Goal: Task Accomplishment & Management: Complete application form

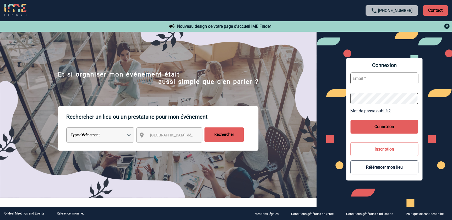
type input "[PERSON_NAME][EMAIL_ADDRESS][DOMAIN_NAME]"
click at [368, 132] on button "Connexion" at bounding box center [384, 127] width 68 height 14
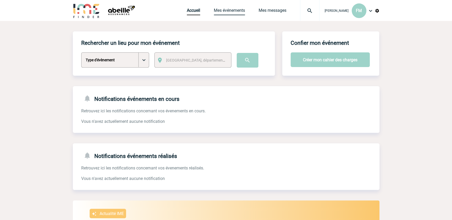
click at [226, 10] on link "Mes événements" at bounding box center [229, 11] width 31 height 7
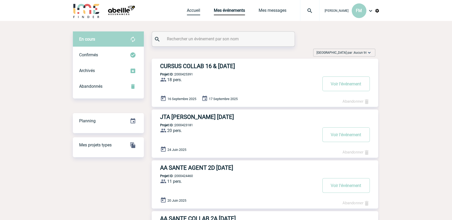
click at [187, 9] on link "Accueil" at bounding box center [193, 11] width 13 height 7
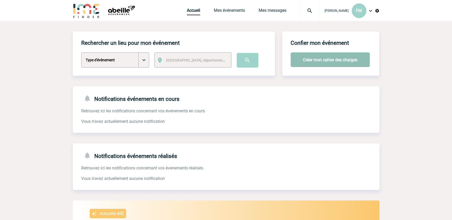
click at [328, 57] on button "Créer mon cahier des charges" at bounding box center [330, 59] width 79 height 15
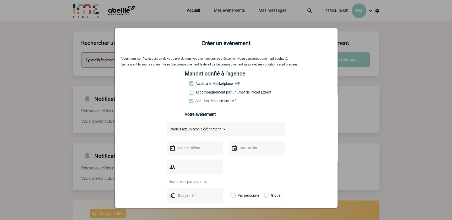
click at [218, 129] on select "Choisissez un type d'évènement Séminaire avec nuitée Séminaire sans nuitée Repa…" at bounding box center [196, 128] width 59 height 7
select select "2"
click at [167, 127] on select "Choisissez un type d'évènement Séminaire avec nuitée Séminaire sans nuitée Repa…" at bounding box center [196, 128] width 59 height 7
click at [192, 149] on input "text" at bounding box center [195, 148] width 36 height 7
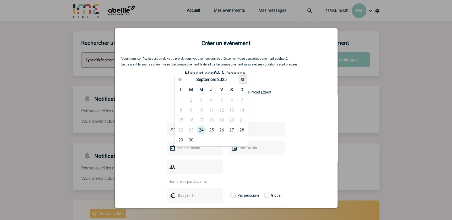
click at [244, 77] on span "Suivant" at bounding box center [243, 79] width 4 height 4
click at [193, 110] on link "7" at bounding box center [191, 109] width 10 height 9
type input "07-10-2025"
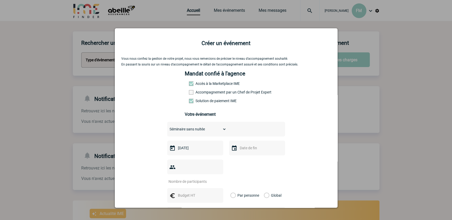
click at [242, 148] on input "text" at bounding box center [256, 148] width 36 height 7
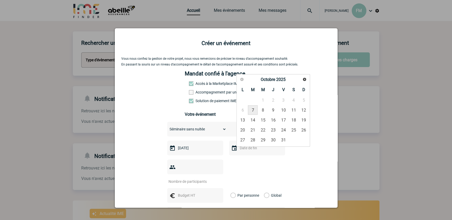
click at [253, 110] on link "7" at bounding box center [253, 109] width 10 height 9
type input "07-10-2025"
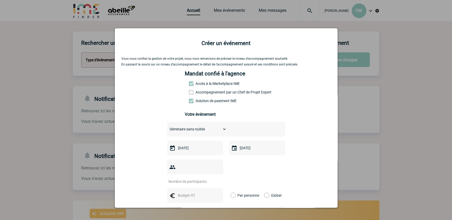
click at [189, 178] on input "number" at bounding box center [191, 181] width 49 height 7
type input "15"
click at [181, 192] on input "text" at bounding box center [195, 195] width 36 height 7
click at [183, 192] on input "text" at bounding box center [195, 195] width 36 height 7
type input "50"
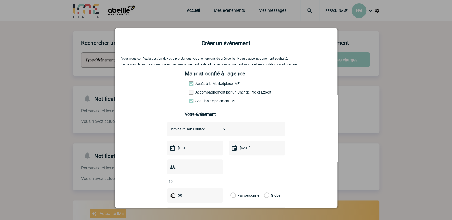
click at [232, 188] on label "Par personne" at bounding box center [233, 195] width 6 height 15
click at [0, 0] on input "Par personne" at bounding box center [0, 0] width 0 height 0
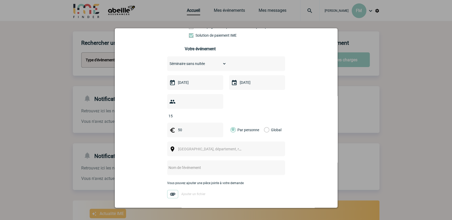
scroll to position [71, 0]
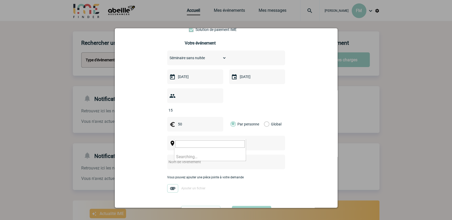
click at [199, 141] on span "Ville, département, région..." at bounding box center [214, 143] width 73 height 4
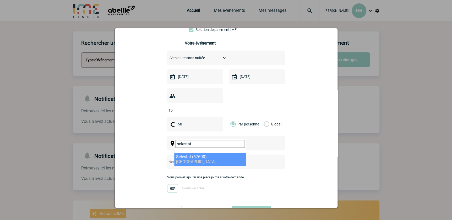
type input "selestat"
select select "19022"
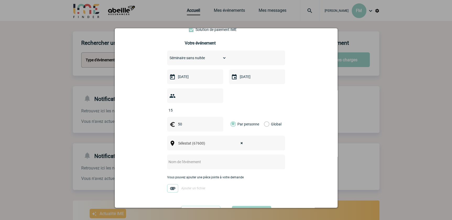
click at [190, 159] on input "text" at bounding box center [219, 162] width 104 height 7
type input "REUNION COLLAB 2H 07/10/2025"
click at [251, 206] on button "Valider" at bounding box center [251, 213] width 39 height 15
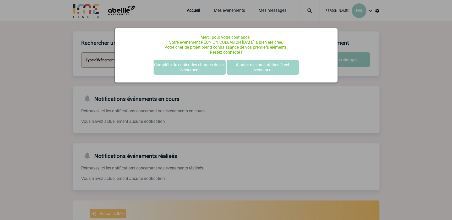
scroll to position [0, 0]
click at [193, 64] on button "Compléter le cahier des charges de cet événement" at bounding box center [190, 67] width 72 height 15
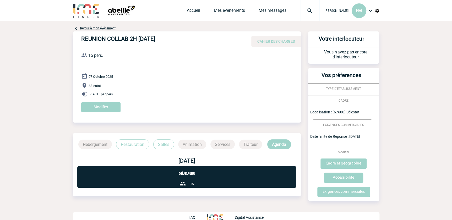
click at [133, 143] on p "Restauration" at bounding box center [132, 144] width 33 height 10
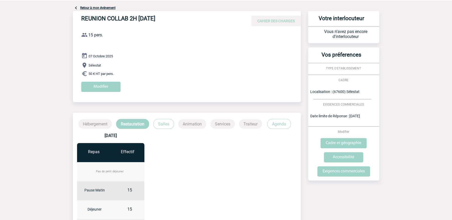
scroll to position [95, 0]
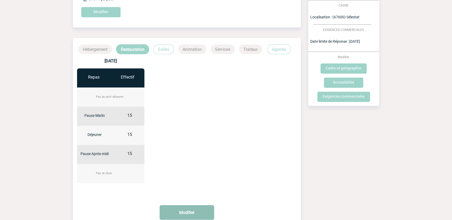
click at [176, 211] on button "Modifier" at bounding box center [187, 212] width 54 height 15
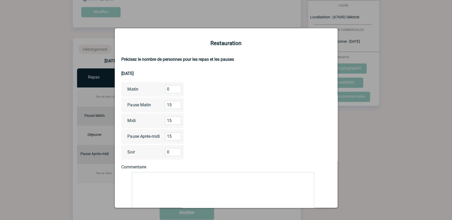
click at [170, 89] on input "0" at bounding box center [173, 89] width 16 height 8
type input "15"
click at [171, 106] on input "15" at bounding box center [173, 105] width 16 height 8
type input "15"
drag, startPoint x: 172, startPoint y: 136, endPoint x: 178, endPoint y: 130, distance: 8.9
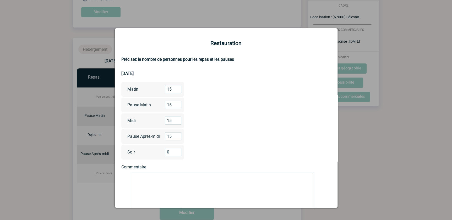
click at [172, 136] on input "15" at bounding box center [173, 136] width 16 height 8
type input "1"
type input "0"
click at [145, 174] on textarea at bounding box center [223, 193] width 182 height 42
drag, startPoint x: 132, startPoint y: 178, endPoint x: 134, endPoint y: 175, distance: 3.3
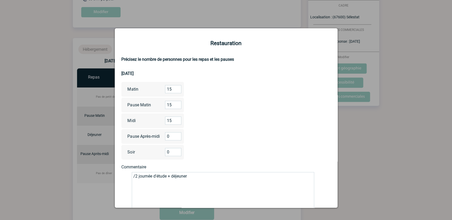
click at [132, 177] on textarea "/2 journée d'étude + déjeuner" at bounding box center [223, 193] width 182 height 42
click at [197, 176] on textarea "1/2 journée d'étude + déjeuner" at bounding box center [223, 193] width 182 height 42
drag, startPoint x: 260, startPoint y: 186, endPoint x: 269, endPoint y: 170, distance: 18.1
click at [260, 185] on textarea "1/2 journée d'étude + déjeuner Repas: Entrée + plat + dessert + eau plate & pét…" at bounding box center [223, 193] width 182 height 42
click at [284, 185] on textarea "1/2 journée d'étude + déjeuner Repas: Entrée + plat + dessert + eau plate & pét…" at bounding box center [223, 193] width 182 height 42
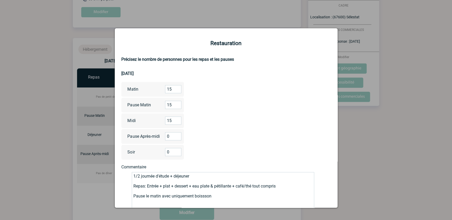
drag, startPoint x: 133, startPoint y: 196, endPoint x: 136, endPoint y: 186, distance: 9.8
click at [134, 195] on textarea "1/2 journée d'étude + déjeuner Repas: Entrée + plat + dessert + eau plate & pét…" at bounding box center [223, 193] width 182 height 42
click at [205, 202] on textarea "1/2 journée d'étude + déjeuner Repas: Entrée + plat + dessert + eau plate & pét…" at bounding box center [223, 193] width 182 height 42
click at [214, 202] on textarea "1/2 journée d'étude + déjeuner Repas: Entrée + plat + dessert + eau plate & pét…" at bounding box center [223, 193] width 182 height 42
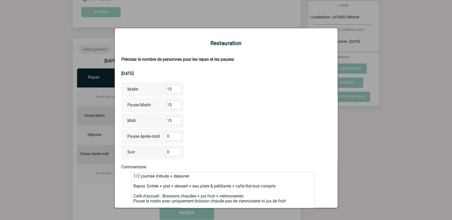
drag, startPoint x: 225, startPoint y: 201, endPoint x: 241, endPoint y: 190, distance: 19.4
click at [225, 200] on textarea "1/2 journée d'étude + déjeuner Repas: Entrée + plat + dessert + eau plate & pét…" at bounding box center [223, 193] width 182 height 42
click at [291, 200] on textarea "1/2 journée d'étude + déjeuner Repas: Entrée + plat + dessert + eau plate & pét…" at bounding box center [223, 193] width 182 height 42
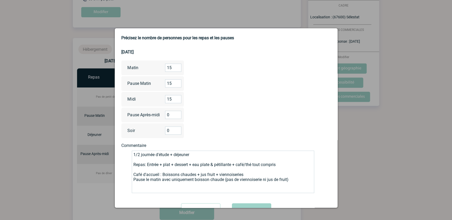
scroll to position [44, 0]
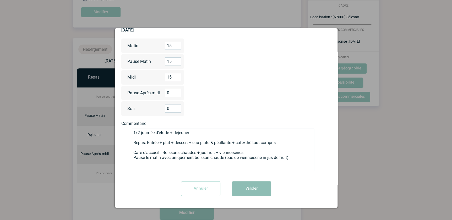
type textarea "1/2 journée d'étude + déjeuner Repas: Entrée + plat + dessert + eau plate & pét…"
click at [252, 186] on button "Valider" at bounding box center [251, 188] width 39 height 15
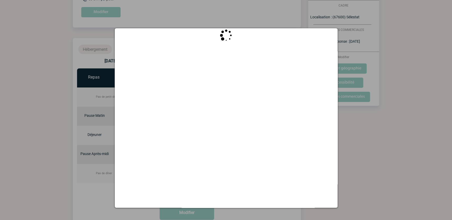
scroll to position [0, 0]
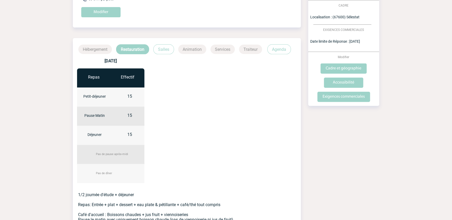
click at [166, 49] on p "Salles" at bounding box center [163, 49] width 21 height 10
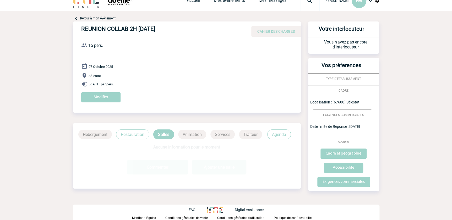
scroll to position [9, 0]
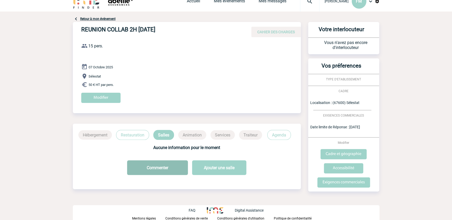
click at [164, 165] on button "Commenter" at bounding box center [157, 167] width 61 height 15
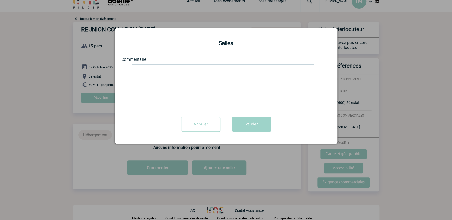
drag, startPoint x: 141, startPoint y: 70, endPoint x: 152, endPoint y: 63, distance: 12.1
click at [141, 70] on textarea at bounding box center [223, 85] width 182 height 42
click at [210, 79] on textarea "Disposition en U Salle équippée de vidéoprojecteur, WIFI + adaptateur" at bounding box center [223, 85] width 182 height 42
drag, startPoint x: 198, startPoint y: 79, endPoint x: 202, endPoint y: 63, distance: 16.7
click at [198, 79] on textarea "Disposition en U Salle équippée de vidéoprojecteur, WIFI + adaptateur" at bounding box center [223, 85] width 182 height 42
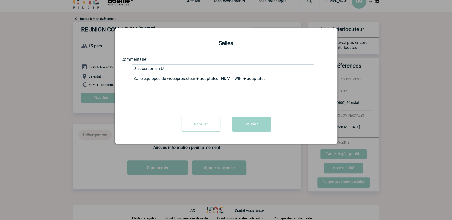
click at [271, 79] on textarea "Disposition en U Salle équippée de vidéoprojecteur + adaptateur HDMI , WIFI + a…" at bounding box center [223, 85] width 182 height 42
click at [254, 78] on textarea "Disposition en U Salle équippée de vidéoprojecteur + adaptateur HDMI , WIFI, pr…" at bounding box center [223, 85] width 182 height 42
click at [154, 80] on textarea "Disposition en U Salle équippée de vidéoprojecteur + adaptateur HDMI , WIFI, pr…" at bounding box center [223, 85] width 182 height 42
click at [275, 79] on textarea "Disposition en U Salle équipée de vidéoprojecteur + adaptateur HDMI , WIFI, pri…" at bounding box center [223, 85] width 182 height 42
click at [177, 69] on textarea "Disposition en U Salle équipée de vidéoprojecteur + adaptateur HDMI , WIFI, pri…" at bounding box center [223, 85] width 182 height 42
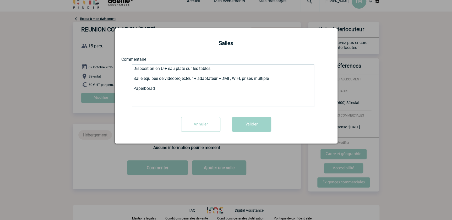
click at [148, 89] on textarea "Disposition en U + eau plate sur les tables Salle équipée de vidéoprojecteur + …" at bounding box center [223, 85] width 182 height 42
click at [155, 88] on textarea "Disposition en U + eau plate sur les tables Salle équipée de vidéoprojecteur + …" at bounding box center [223, 85] width 182 height 42
type textarea "Disposition en U + eau plate sur les tables Salle équipée de vidéoprojecteur + …"
click at [264, 122] on button "Valider" at bounding box center [251, 124] width 39 height 15
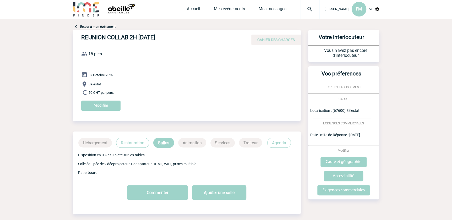
scroll to position [0, 0]
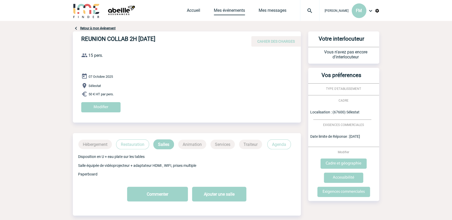
click at [219, 11] on link "Mes événements" at bounding box center [229, 11] width 31 height 7
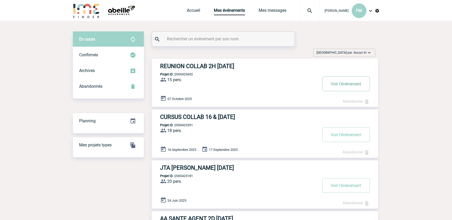
click at [336, 85] on button "Voir l'événement" at bounding box center [345, 83] width 47 height 15
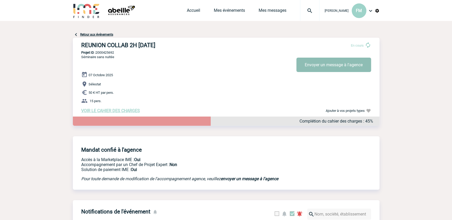
click at [358, 63] on button "Envoyer un message à l'agence" at bounding box center [333, 65] width 75 height 14
click at [86, 34] on link "Retour aux événements" at bounding box center [96, 35] width 33 height 4
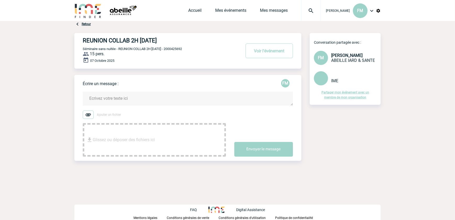
drag, startPoint x: 95, startPoint y: 97, endPoint x: 99, endPoint y: 96, distance: 4.3
click at [95, 97] on textarea at bounding box center [188, 99] width 210 height 14
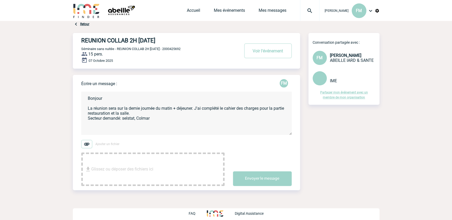
click at [127, 118] on textarea "Bonjour La réunion sera sur la demie journée du matin + déjeuner. J'ai complété…" at bounding box center [186, 113] width 210 height 43
drag, startPoint x: 125, startPoint y: 118, endPoint x: 129, endPoint y: 109, distance: 9.6
click at [125, 118] on textarea "Bonjour La réunion sera sur la demie journée du matin + déjeuner. J'ai complété…" at bounding box center [186, 113] width 210 height 43
drag, startPoint x: 124, startPoint y: 119, endPoint x: 131, endPoint y: 111, distance: 10.6
click at [124, 119] on textarea "Bonjour La réunion sera sur la demie journée du matin + déjeuner. J'ai complété…" at bounding box center [186, 113] width 210 height 43
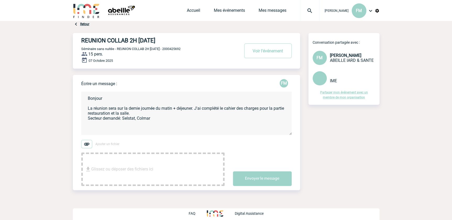
click at [154, 118] on textarea "Bonjour La réunion sera sur la demie journée du matin + déjeuner. J'ai complété…" at bounding box center [186, 113] width 210 height 43
click at [156, 119] on textarea "Bonjour La réunion sera sur la demie journée du matin + déjeuner. J'ai complété…" at bounding box center [186, 113] width 210 height 43
type textarea "Bonjour La réunion sera sur la demie journée du matin + déjeuner. J'ai complété…"
click at [251, 179] on button "Envoyer le message" at bounding box center [262, 178] width 59 height 15
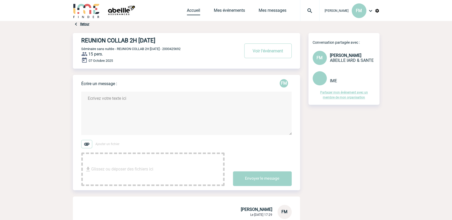
click at [188, 10] on link "Accueil" at bounding box center [193, 11] width 13 height 7
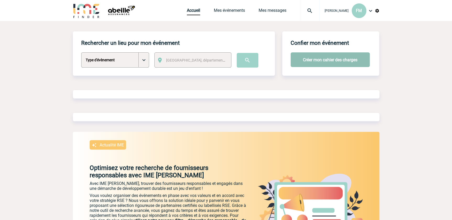
click at [318, 58] on button "Créer mon cahier des charges" at bounding box center [330, 59] width 79 height 15
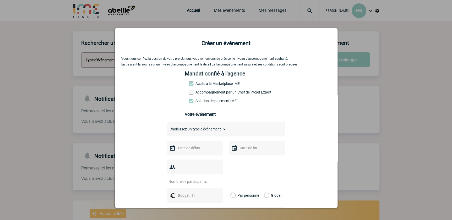
click at [180, 131] on select "Choisissez un type d'évènement Séminaire avec nuitée Séminaire sans nuitée Repa…" at bounding box center [196, 128] width 59 height 7
select select "2"
click at [167, 127] on select "Choisissez un type d'évènement Séminaire avec nuitée Séminaire sans nuitée Repa…" at bounding box center [196, 128] width 59 height 7
click at [191, 149] on input "text" at bounding box center [195, 148] width 36 height 7
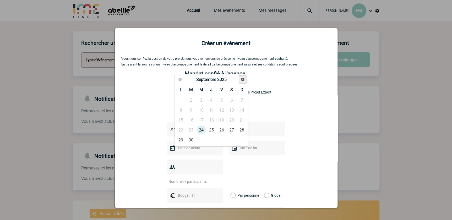
click at [241, 80] on span "Suivant" at bounding box center [243, 79] width 4 height 4
click at [203, 109] on link "8" at bounding box center [201, 109] width 10 height 9
type input "[DATE]"
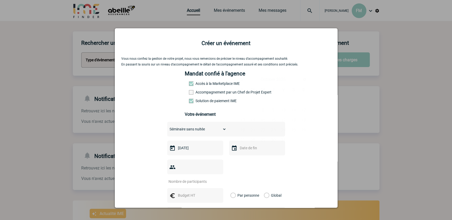
click at [238, 151] on input "text" at bounding box center [256, 148] width 36 height 7
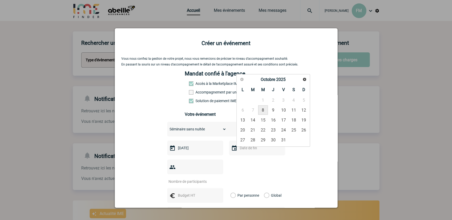
click at [262, 110] on link "8" at bounding box center [263, 109] width 10 height 9
type input "[DATE]"
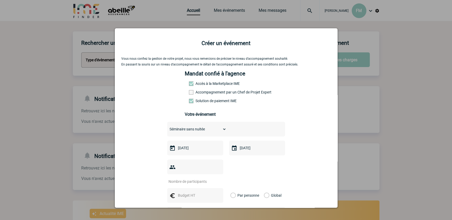
click at [203, 178] on input "number" at bounding box center [191, 181] width 49 height 7
type input "30"
click at [191, 192] on input "text" at bounding box center [195, 195] width 36 height 7
type input "60"
click at [233, 188] on label "Par personne" at bounding box center [233, 195] width 6 height 15
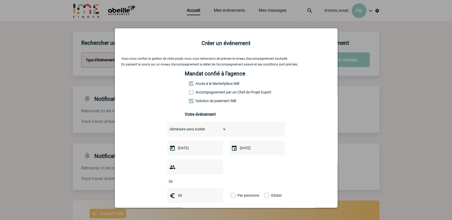
click at [0, 0] on input "Par personne" at bounding box center [0, 0] width 0 height 0
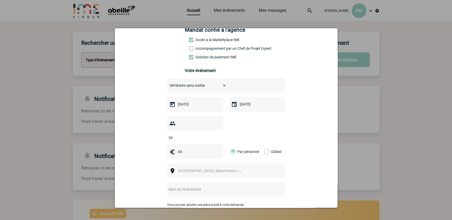
scroll to position [88, 0]
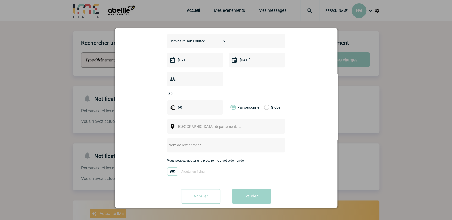
click at [185, 124] on span "Ville, département, région..." at bounding box center [214, 126] width 73 height 4
type input "d"
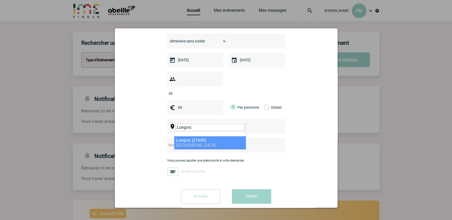
type input "Longvic"
select select "8001"
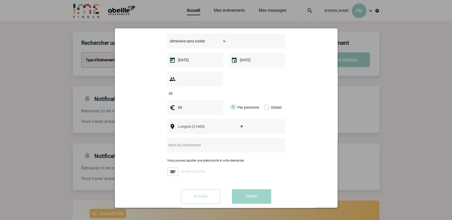
click at [196, 142] on input "text" at bounding box center [219, 145] width 104 height 7
click at [197, 142] on input "REUNION COLLAB" at bounding box center [219, 145] width 104 height 7
click at [236, 142] on input "REUNION COLLAB" at bounding box center [219, 145] width 104 height 7
drag, startPoint x: 183, startPoint y: 137, endPoint x: 196, endPoint y: 132, distance: 14.3
click at [183, 142] on input "REUNION COLLAB" at bounding box center [219, 145] width 104 height 7
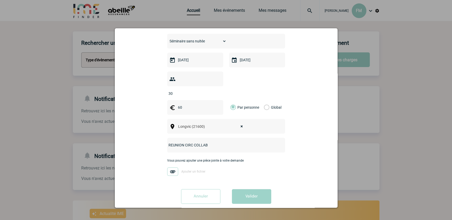
click at [211, 142] on input "REUNION CIRC COLLAB" at bounding box center [219, 145] width 104 height 7
type input "REUNION CIRC COLLAB 2A 2G 2I 2J [DATE]"
click at [250, 189] on button "Valider" at bounding box center [251, 196] width 39 height 15
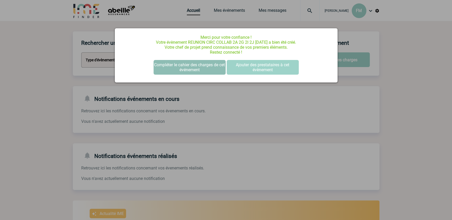
click at [197, 65] on button "Compléter le cahier des charges de cet événement" at bounding box center [190, 67] width 72 height 15
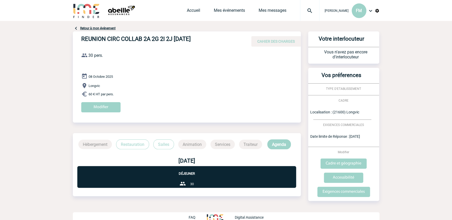
click at [132, 143] on p "Restauration" at bounding box center [132, 144] width 33 height 10
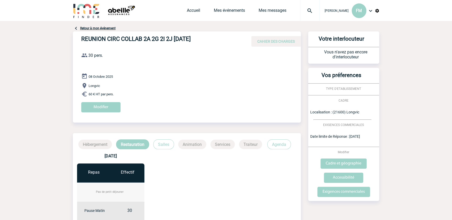
scroll to position [95, 0]
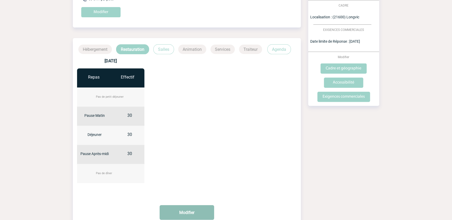
click at [188, 214] on button "Modifier" at bounding box center [187, 212] width 54 height 15
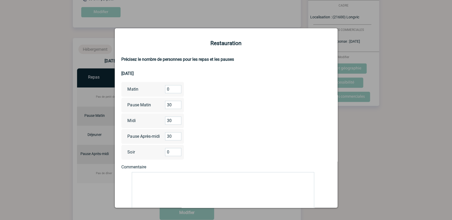
click at [170, 89] on input "0" at bounding box center [173, 89] width 16 height 8
type input "15"
click at [172, 105] on input "30" at bounding box center [173, 105] width 16 height 8
type input "3"
type input "15"
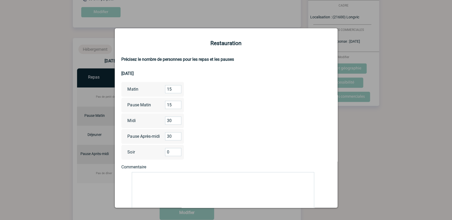
click at [171, 136] on input "30" at bounding box center [173, 136] width 16 height 8
type input "3"
type input "15"
click at [141, 178] on textarea at bounding box center [223, 193] width 182 height 42
drag, startPoint x: 160, startPoint y: 176, endPoint x: 162, endPoint y: 165, distance: 11.5
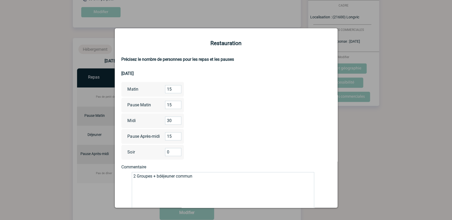
click at [160, 176] on textarea "2 Groupes + bdéjeuner commun" at bounding box center [223, 193] width 182 height 42
click at [197, 176] on textarea "2 Groupes + déjeuner commun" at bounding box center [223, 193] width 182 height 42
drag, startPoint x: 236, startPoint y: 176, endPoint x: 237, endPoint y: 173, distance: 2.8
click at [236, 175] on textarea "2 Groupes + déjeuner commun (1 groupe le matin et un groupe l'après-midi" at bounding box center [223, 193] width 182 height 42
click at [284, 176] on textarea "2 Groupes + déjeuner commun (1 groupe le matin et un autre groupe l'après-midi" at bounding box center [223, 193] width 182 height 42
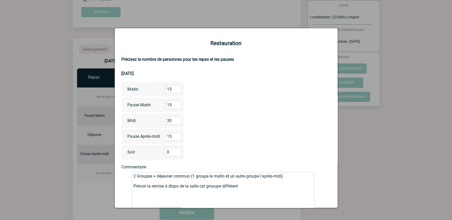
click at [215, 187] on textarea "2 Groupes + déjeuner commun (1 groupe le matin et un autre groupe l'après-midi)…" at bounding box center [223, 193] width 182 height 42
click at [237, 190] on textarea "2 Groupes + déjeuner commun (1 groupe le matin et un autre groupe l'après-midi)…" at bounding box center [223, 193] width 182 height 42
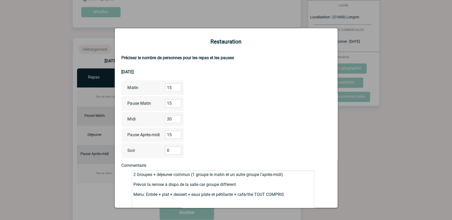
scroll to position [44, 0]
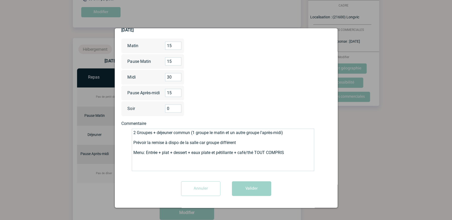
drag, startPoint x: 242, startPoint y: 141, endPoint x: 129, endPoint y: 144, distance: 112.9
click at [129, 144] on form "Restauration Précisez le nombre de personnes pour les repas et les pauses 08/10…" at bounding box center [226, 98] width 210 height 203
click at [134, 152] on textarea "2 Groupes + déjeuner commun (1 groupe le matin et un autre groupe l'après-midi)…" at bounding box center [223, 150] width 182 height 42
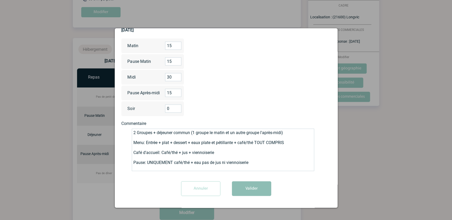
type textarea "2 Groupes + déjeuner commun (1 groupe le matin et un autre groupe l'après-midi)…"
click at [255, 192] on button "Valider" at bounding box center [251, 188] width 39 height 15
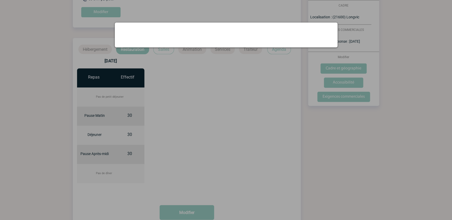
scroll to position [0, 0]
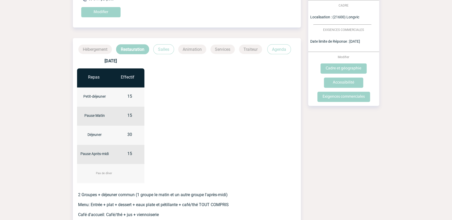
click at [161, 48] on p "Salles" at bounding box center [163, 49] width 21 height 10
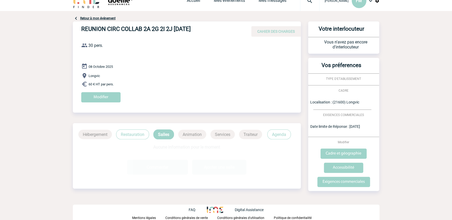
scroll to position [9, 0]
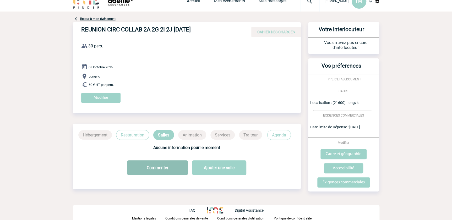
click at [173, 171] on button "Commenter" at bounding box center [157, 167] width 61 height 15
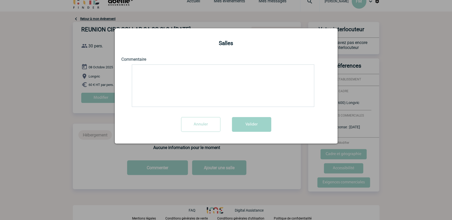
click at [142, 68] on textarea at bounding box center [223, 85] width 182 height 42
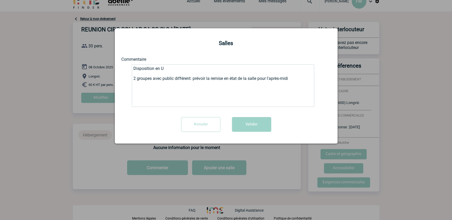
click at [181, 67] on textarea "Disposition en U 2 groupes avec public différent: prévoir la remise en état de …" at bounding box center [223, 85] width 182 height 42
click at [135, 89] on textarea "Disposition en U + eau sur table 2 groupes avec public différent: prévoir la re…" at bounding box center [223, 85] width 182 height 42
drag, startPoint x: 168, startPoint y: 89, endPoint x: 170, endPoint y: 83, distance: 7.1
click at [168, 89] on textarea "Disposition en U + eau sur table 2 groupes avec public différent: prévoir la re…" at bounding box center [223, 85] width 182 height 42
drag, startPoint x: 221, startPoint y: 89, endPoint x: 226, endPoint y: 87, distance: 5.3
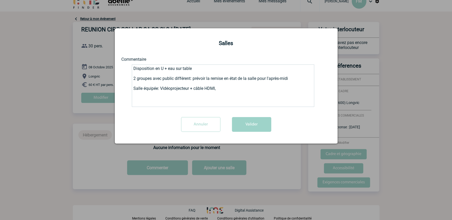
click at [221, 89] on textarea "Disposition en U + eau sur table 2 groupes avec public différent: prévoir la re…" at bounding box center [223, 85] width 182 height 42
drag, startPoint x: 204, startPoint y: 89, endPoint x: 196, endPoint y: 89, distance: 7.6
click at [196, 89] on textarea "Disposition en U + eau sur table 2 groupes avec public différent: prévoir la re…" at bounding box center [223, 85] width 182 height 42
drag, startPoint x: 196, startPoint y: 90, endPoint x: 207, endPoint y: 73, distance: 20.1
click at [197, 89] on textarea "Disposition en U + eau sur table 2 groupes avec public différent: prévoir la re…" at bounding box center [223, 85] width 182 height 42
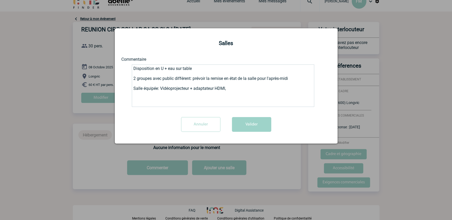
click at [228, 88] on textarea "Disposition en U + eau sur table 2 groupes avec public différent: prévoir la re…" at bounding box center [223, 85] width 182 height 42
type textarea "Disposition en U + eau sur table 2 groupes avec public différent: prévoir la re…"
click at [209, 124] on input "Annuler" at bounding box center [200, 124] width 39 height 15
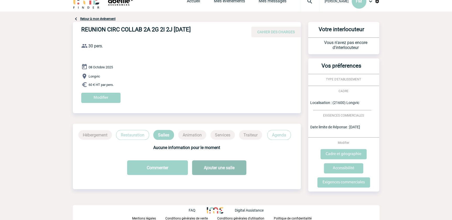
click at [227, 166] on button "Ajouter une salle" at bounding box center [219, 167] width 54 height 15
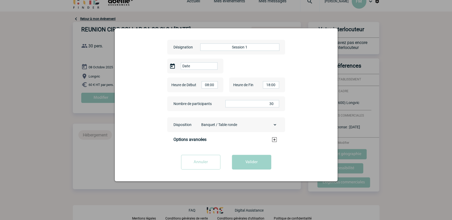
click at [198, 162] on input "Annuler" at bounding box center [200, 162] width 39 height 15
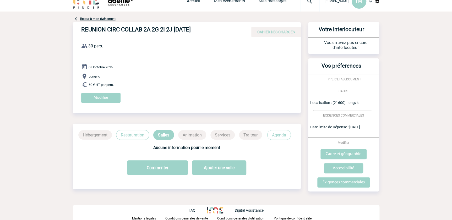
scroll to position [0, 0]
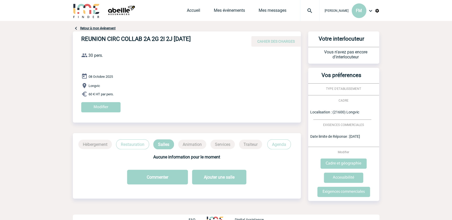
click at [92, 28] on link "Retour à mon événement" at bounding box center [97, 28] width 35 height 4
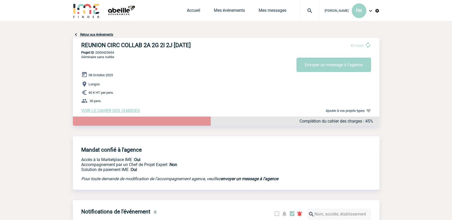
click at [120, 111] on span "VOIR LE CAHIER DES CHARGES" at bounding box center [110, 110] width 59 height 5
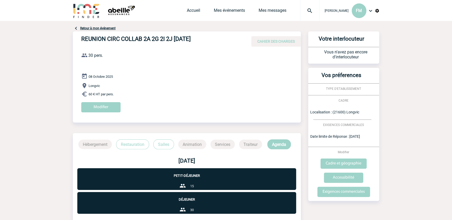
click at [96, 28] on link "Retour à mon événement" at bounding box center [97, 28] width 35 height 4
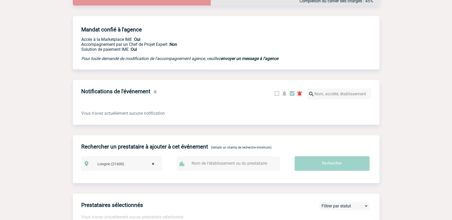
scroll to position [190, 0]
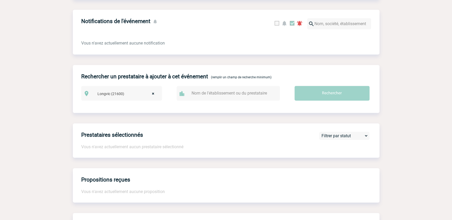
click at [210, 94] on input "text" at bounding box center [230, 93] width 81 height 8
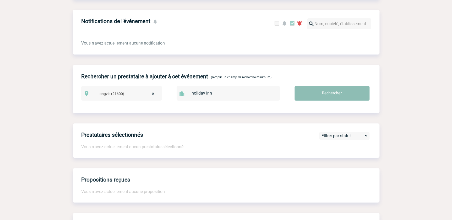
type input "holiday inn"
click at [336, 97] on input "Rechercher" at bounding box center [331, 93] width 75 height 15
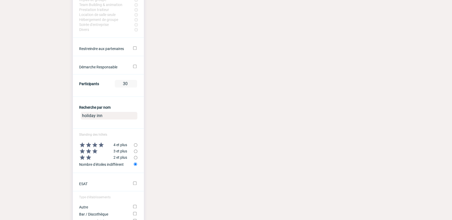
scroll to position [188, 0]
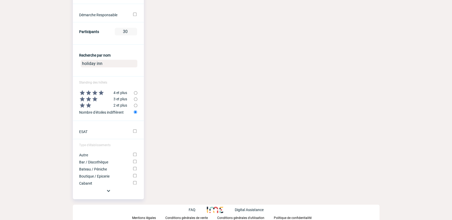
drag, startPoint x: 110, startPoint y: 63, endPoint x: 81, endPoint y: 59, distance: 28.8
click at [81, 60] on input "holiday inn" at bounding box center [109, 64] width 57 height 8
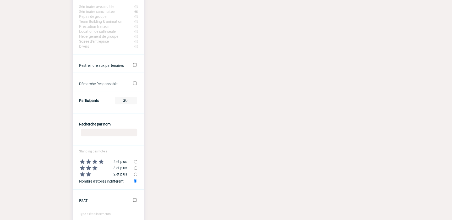
scroll to position [0, 0]
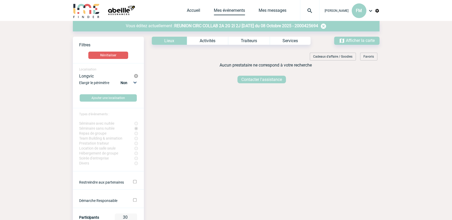
click at [215, 13] on link "Mes événements" at bounding box center [229, 11] width 31 height 7
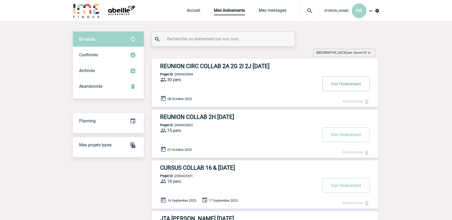
click at [336, 82] on button "Voir l'événement" at bounding box center [345, 83] width 47 height 15
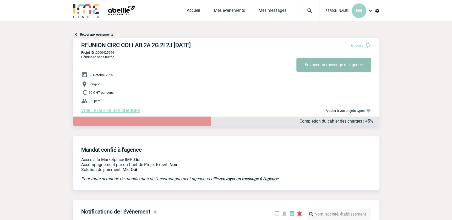
click at [319, 65] on button "Envoyer un message à l'agence" at bounding box center [333, 65] width 75 height 14
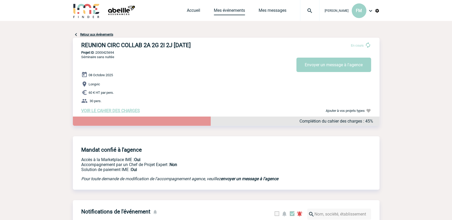
click at [219, 10] on link "Mes événements" at bounding box center [229, 11] width 31 height 7
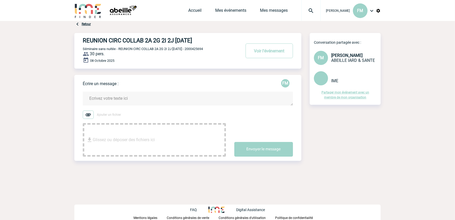
click at [115, 129] on span "Glissez ou déposer des fichiers ici" at bounding box center [124, 140] width 62 height 26
click at [107, 99] on textarea at bounding box center [188, 99] width 210 height 14
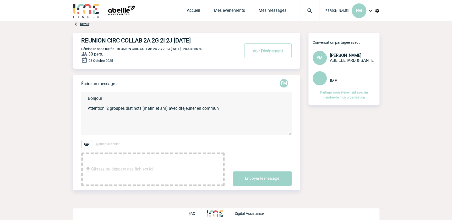
click at [183, 109] on textarea "Bonjour Attention, 2 groupes distincts (matin et am) avec dféjeuner en commun" at bounding box center [186, 113] width 210 height 43
click at [227, 108] on textarea "Bonjour Attention, 2 groupes distincts (matin et am) avec déjeuner en commun" at bounding box center [186, 113] width 210 height 43
click at [256, 108] on textarea "Bonjour Attention, 2 groupes distincts (matin et am) avec déjeuner en commun. P…" at bounding box center [186, 113] width 210 height 43
click at [131, 113] on textarea "Bonjour Attention, 2 groupes distincts (matin et am) avec déjeuner en commun. P…" at bounding box center [186, 113] width 210 height 43
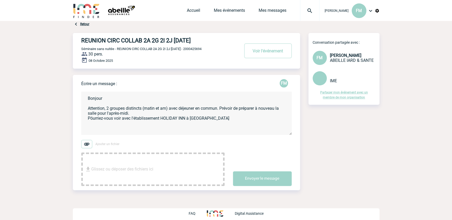
drag, startPoint x: 92, startPoint y: 119, endPoint x: 93, endPoint y: 115, distance: 3.6
click at [92, 118] on textarea "Bonjour Attention, 2 groupes distincts (matin et am) avec déjeuner en commun. P…" at bounding box center [186, 113] width 210 height 43
click at [221, 118] on textarea "Bonjour Attention, 2 groupes distincts (matin et am) avec déjeuner en commun. P…" at bounding box center [186, 113] width 210 height 43
click at [94, 124] on textarea "Bonjour Attention, 2 groupes distincts (matin et am) avec déjeuner en commun. P…" at bounding box center [186, 113] width 210 height 43
paste textarea "200423886"
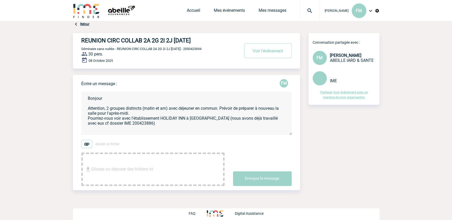
scroll to position [1, 0]
drag, startPoint x: 90, startPoint y: 132, endPoint x: 98, endPoint y: 105, distance: 28.7
click at [89, 131] on textarea "Bonjour Attention, 2 groupes distincts (matin et am) avec déjeuner en commun. P…" at bounding box center [186, 113] width 210 height 43
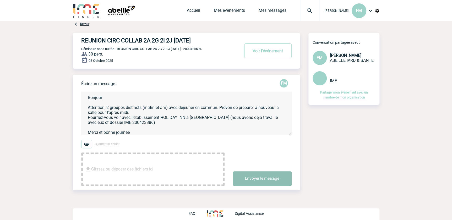
type textarea "Bonjour Attention, 2 groupes distincts (matin et am) avec déjeuner en commun. P…"
click at [268, 178] on button "Envoyer le message" at bounding box center [262, 178] width 59 height 15
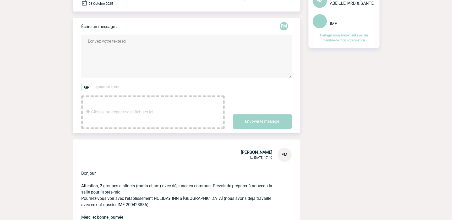
scroll to position [0, 0]
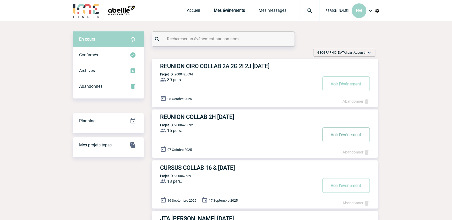
click at [332, 139] on button "Voir l'événement" at bounding box center [345, 134] width 47 height 15
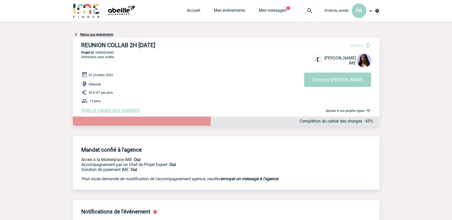
click at [341, 135] on div "REUNION COLLAB 2H 07/10/2025 En cours Jessica NETO BOGALHO IME Contacter Jessic…" at bounding box center [226, 83] width 307 height 105
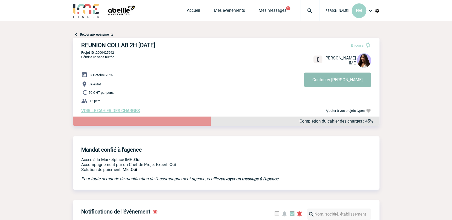
click at [340, 80] on button "Contacter Jessica" at bounding box center [337, 80] width 67 height 14
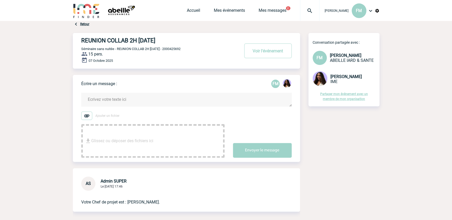
click at [118, 98] on textarea at bounding box center [186, 100] width 210 height 14
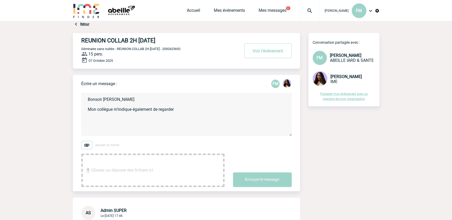
click at [150, 111] on textarea "Bonsoir Jessica Mon collègue m'indique également de regarder" at bounding box center [186, 114] width 210 height 43
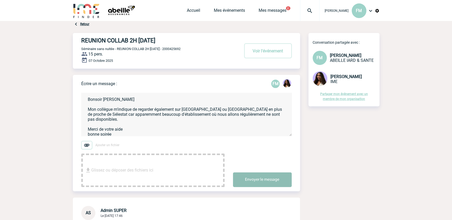
type textarea "Bonsoir Jessica Mon collègue m'indique de regarder également sur Obernai ou Mol…"
click at [258, 185] on button "Envoyer le message" at bounding box center [262, 179] width 59 height 15
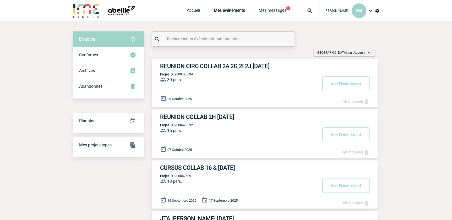
click at [273, 10] on link "Mes messages" at bounding box center [273, 11] width 28 height 7
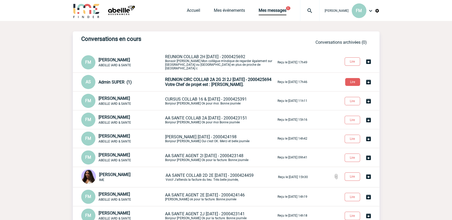
click at [202, 80] on p "REUNION CIRC COLLAB 2A 2G 2I 2J [DATE] - 2000425694 Votre Chef de projet est : …" at bounding box center [220, 82] width 111 height 10
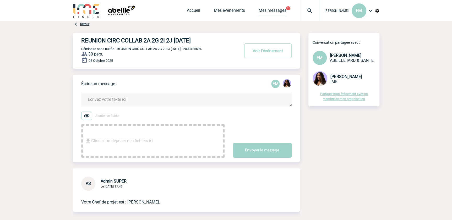
click at [272, 10] on link "Mes messages" at bounding box center [273, 11] width 28 height 7
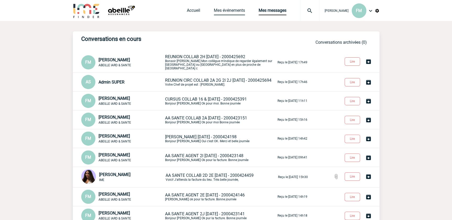
click at [231, 9] on link "Mes événements" at bounding box center [229, 11] width 31 height 7
